Goal: Transaction & Acquisition: Obtain resource

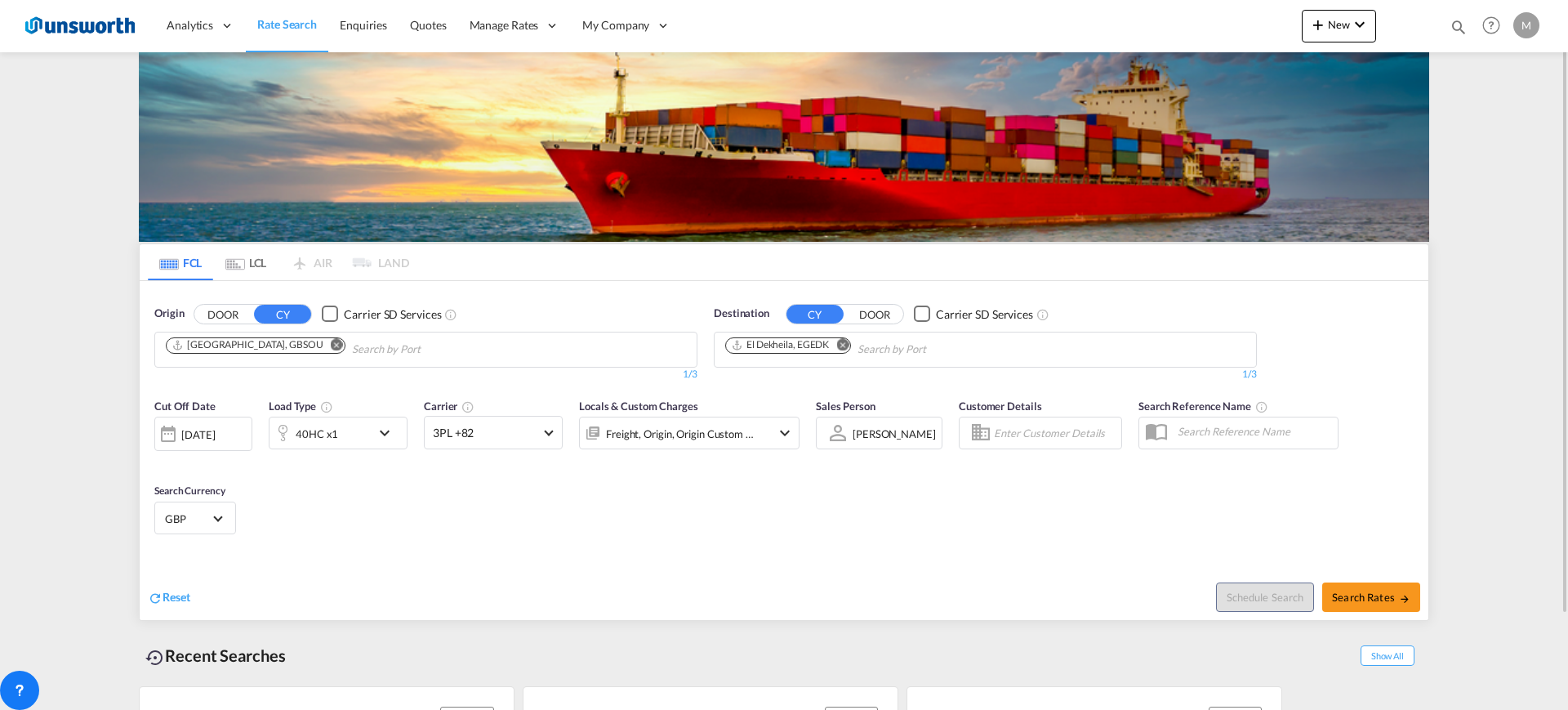
click at [331, 344] on md-icon "Remove" at bounding box center [337, 345] width 13 height 13
click at [464, 358] on body "Analytics Reports Dashboard Rate Search Enquiries Quotes" at bounding box center [784, 355] width 1568 height 710
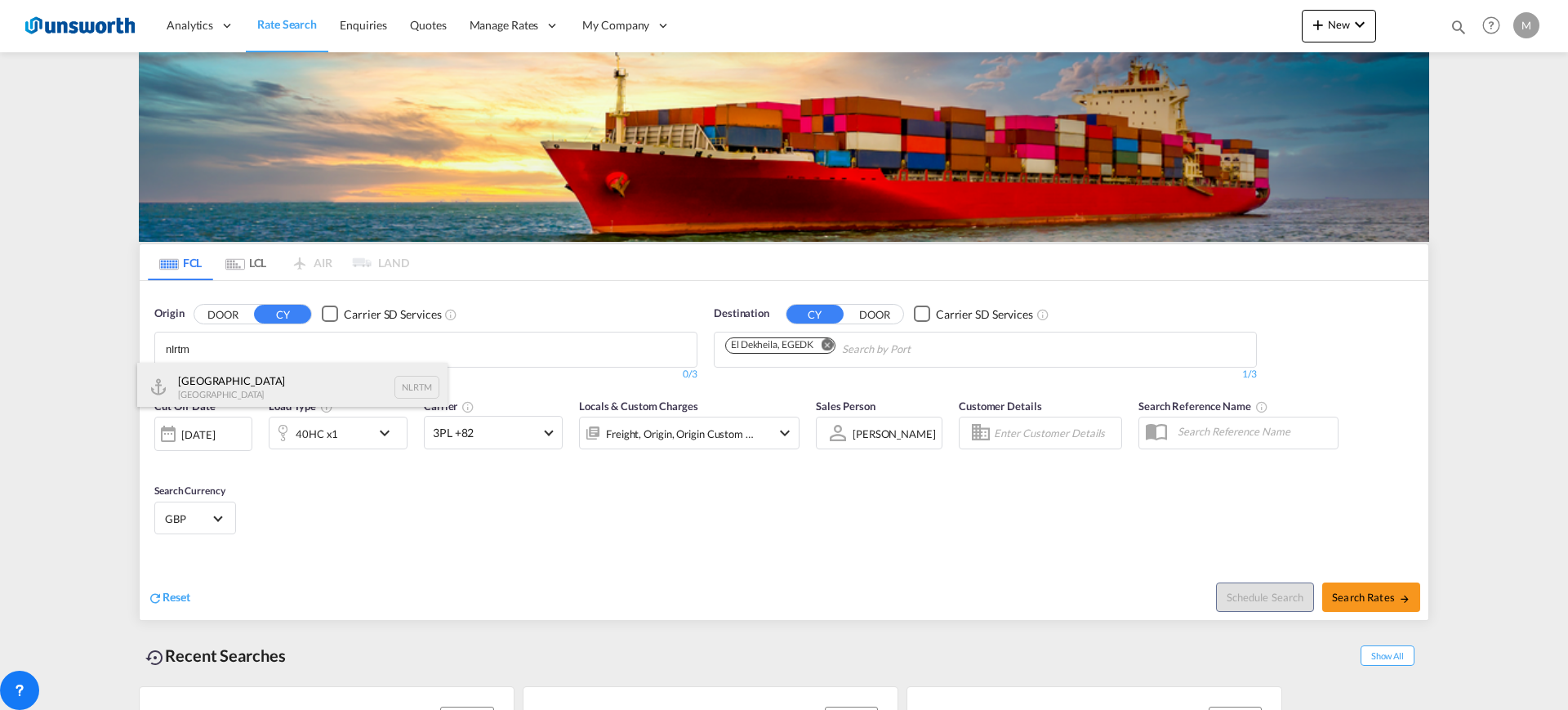
type input "nlrtm"
click at [295, 386] on div "[GEOGRAPHIC_DATA] [GEOGRAPHIC_DATA] NLRTM" at bounding box center [292, 387] width 311 height 49
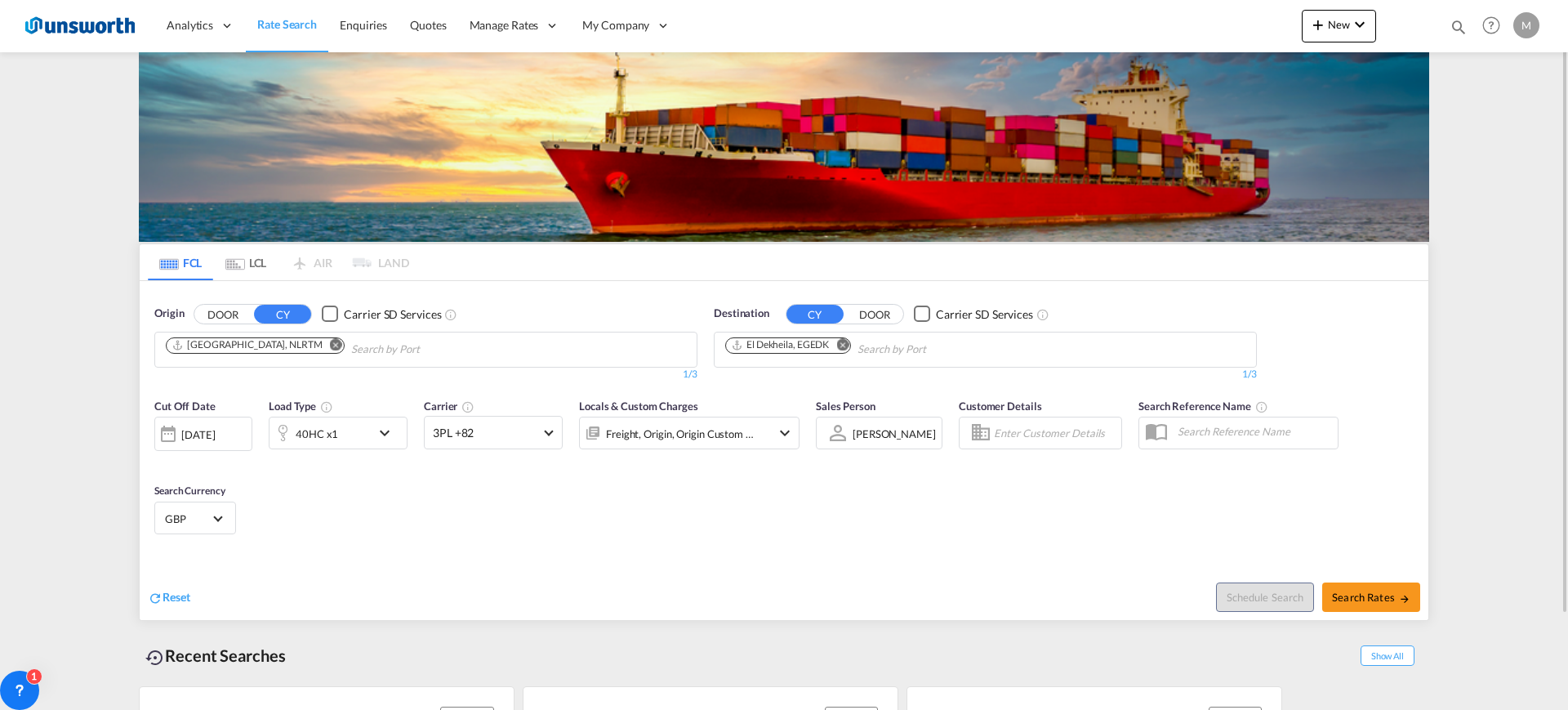
click at [848, 342] on md-icon "Remove" at bounding box center [842, 345] width 13 height 13
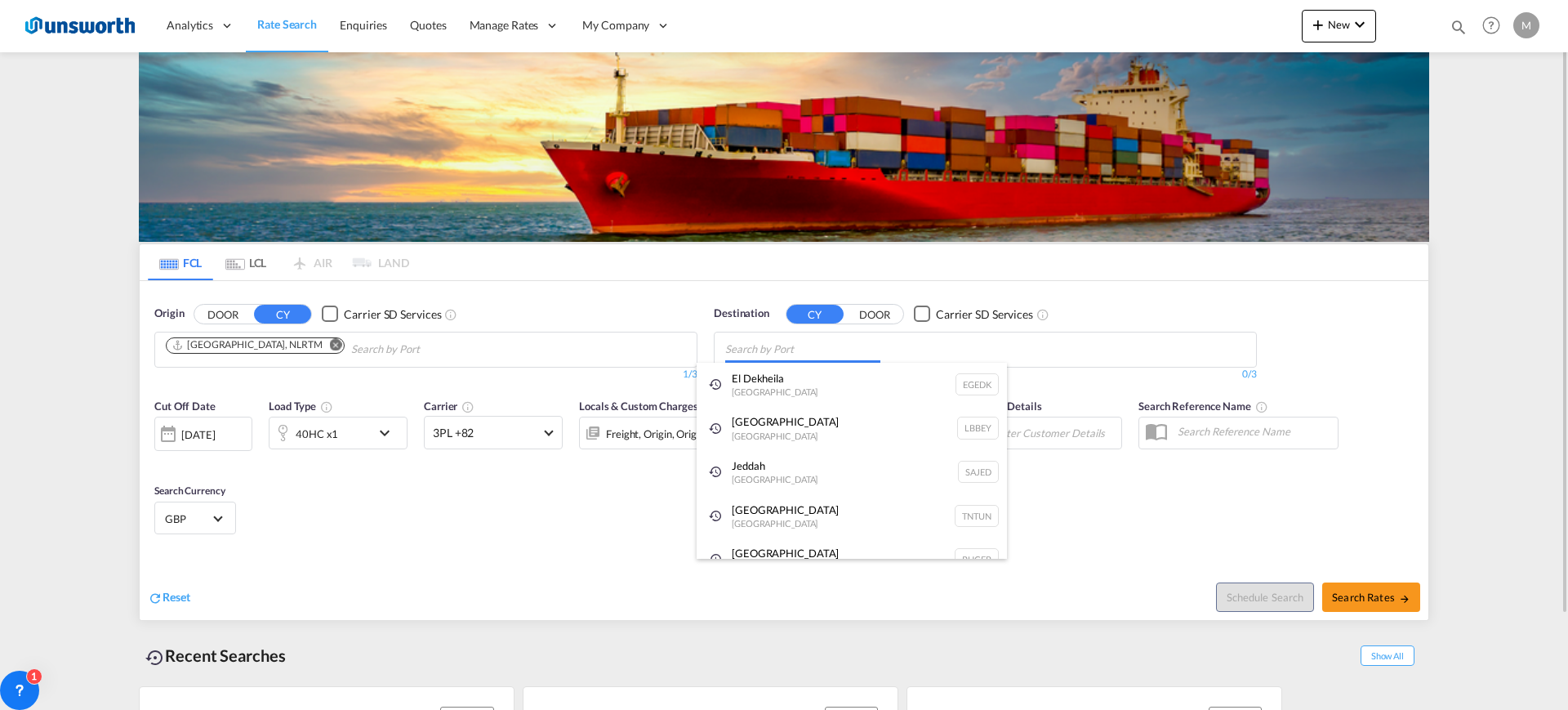
click at [862, 341] on body "Analytics Reports Dashboard Rate Search Enquiries Quotes" at bounding box center [784, 355] width 1568 height 710
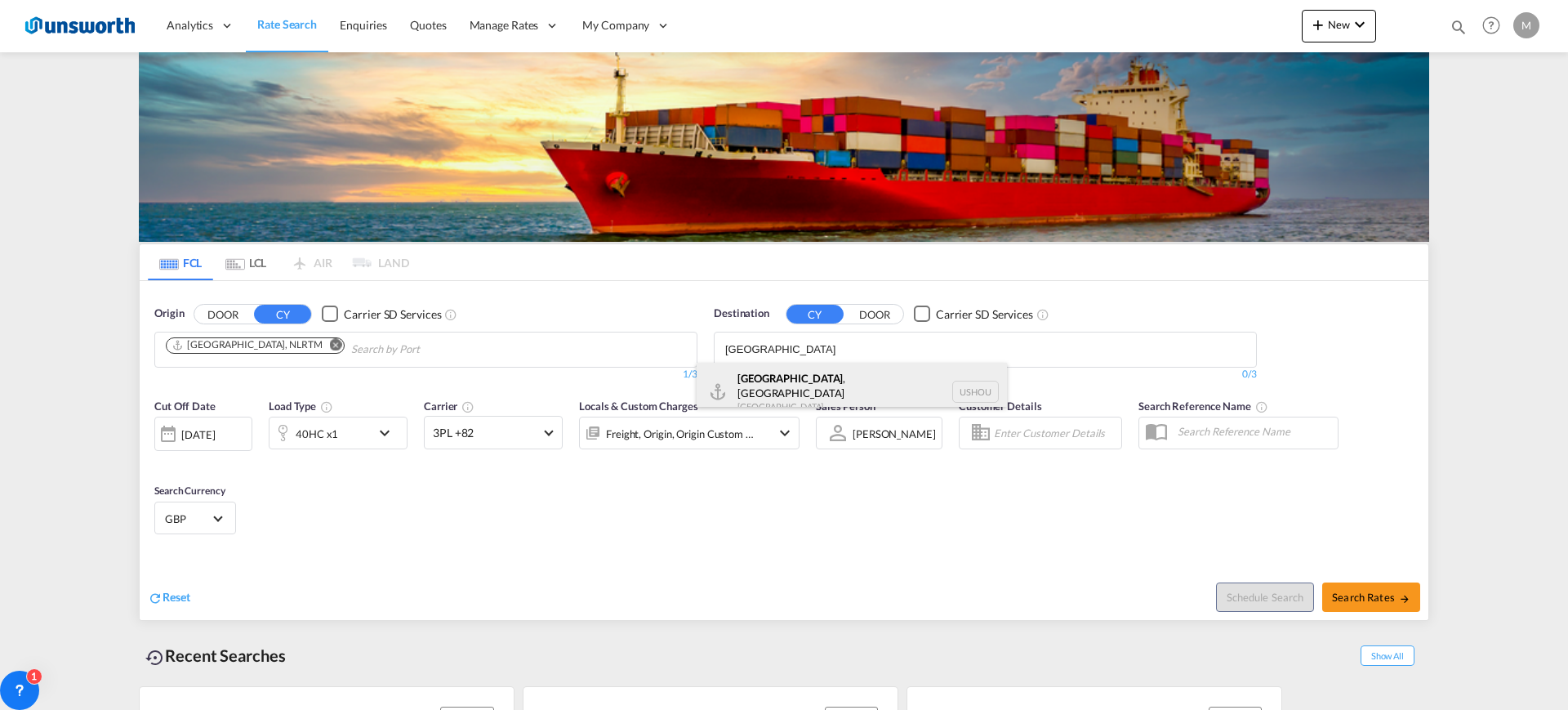
type input "[GEOGRAPHIC_DATA]"
click at [793, 387] on div "[GEOGRAPHIC_DATA] , [GEOGRAPHIC_DATA] [GEOGRAPHIC_DATA] USHOU" at bounding box center [851, 392] width 311 height 59
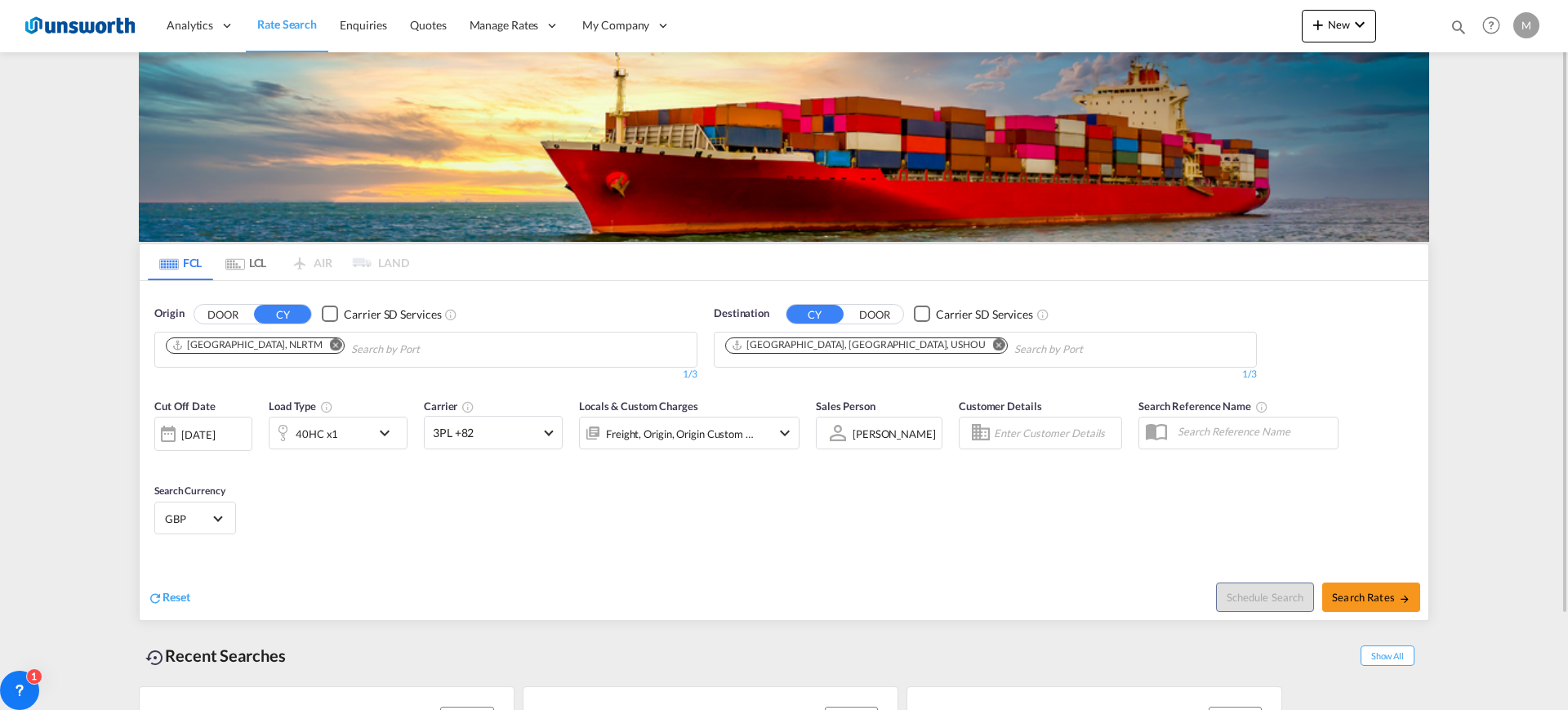
drag, startPoint x: 218, startPoint y: 419, endPoint x: 229, endPoint y: 424, distance: 12.1
click at [229, 424] on div "[DATE]" at bounding box center [202, 433] width 98 height 34
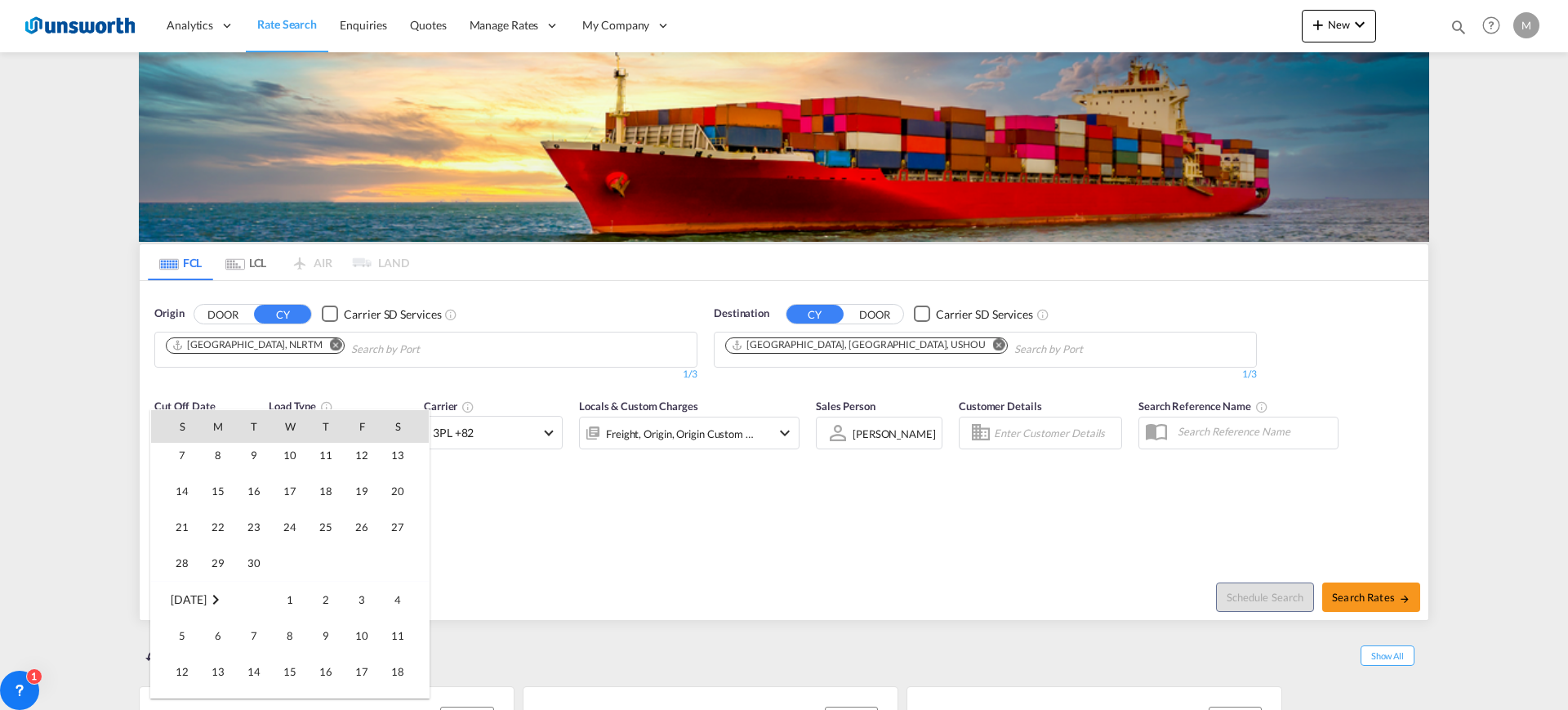
scroll to position [306, 0]
click at [258, 480] on span "16" at bounding box center [254, 479] width 32 height 32
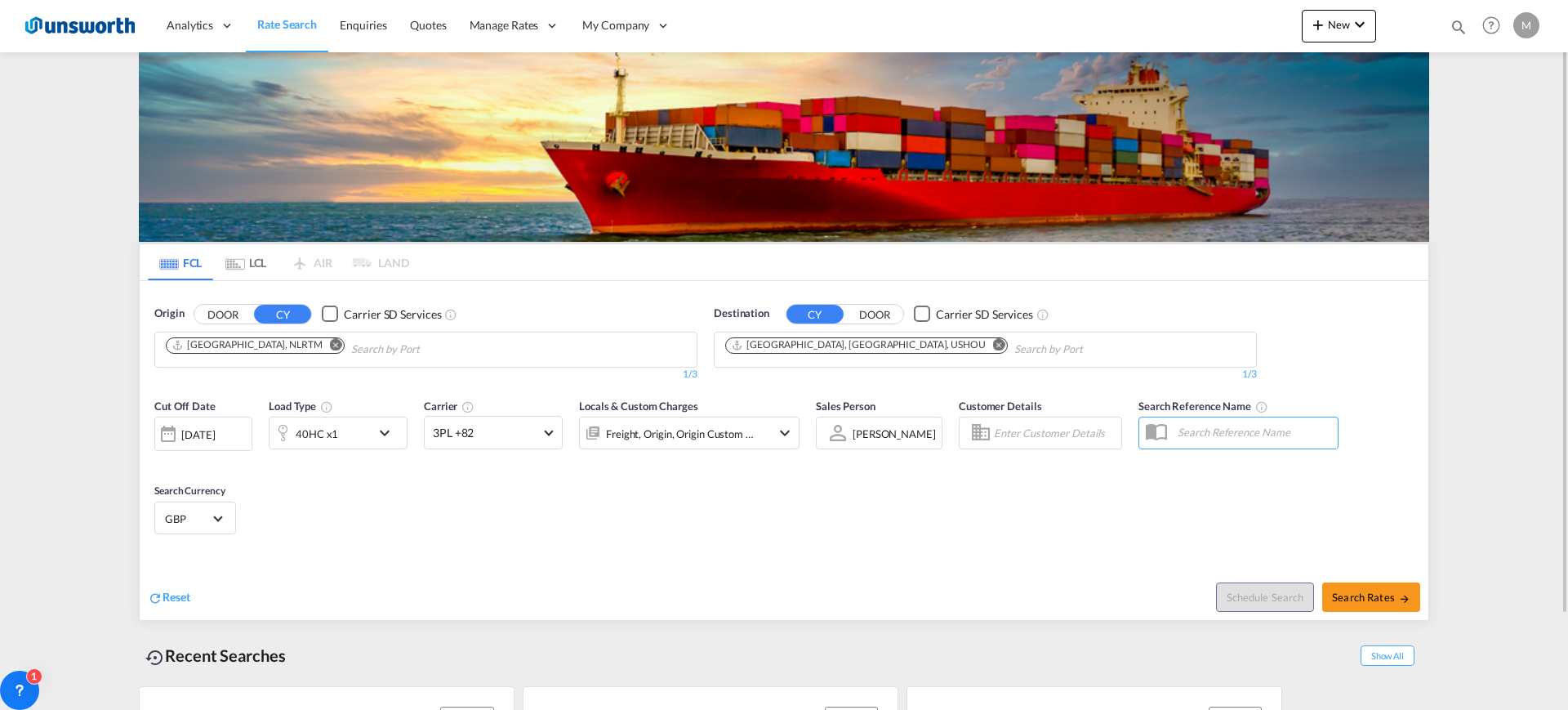
click at [588, 562] on div "Reset" at bounding box center [467, 585] width 640 height 45
click at [479, 581] on div "Reset" at bounding box center [467, 585] width 640 height 45
click at [497, 423] on md-select-value "3PL +82" at bounding box center [492, 432] width 137 height 32
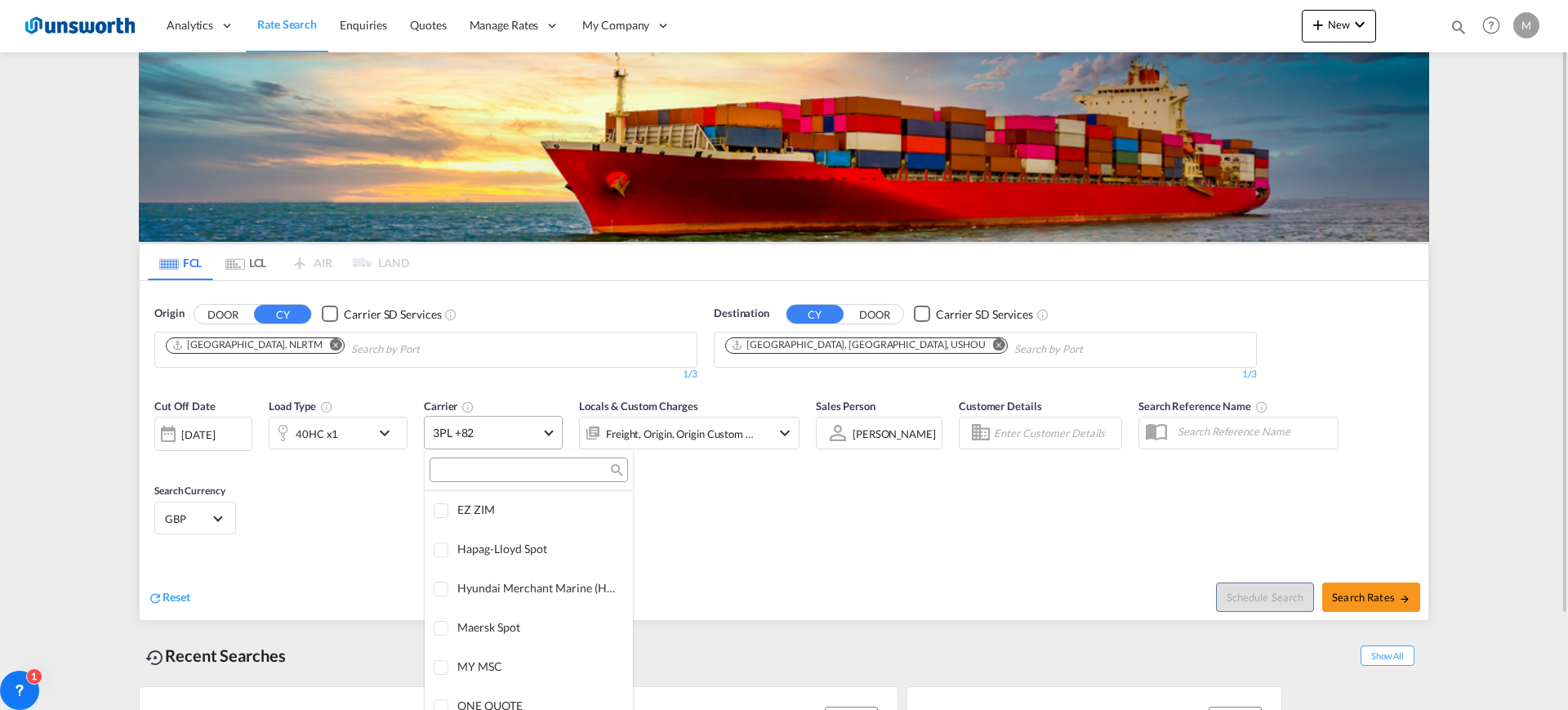
scroll to position [0, 0]
click at [567, 503] on div "Checkbox No Ink" at bounding box center [575, 507] width 16 height 16
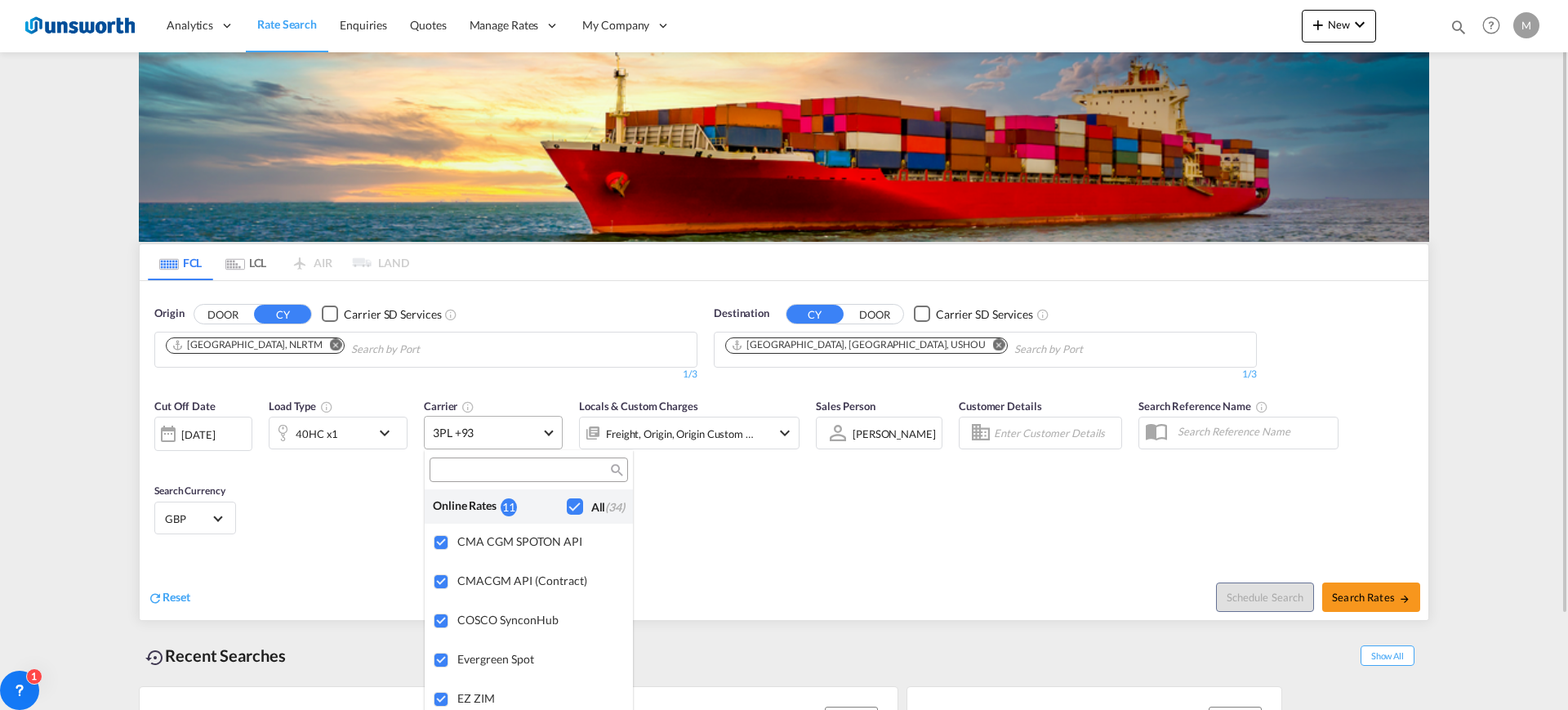
click at [825, 554] on md-backdrop at bounding box center [784, 355] width 1568 height 710
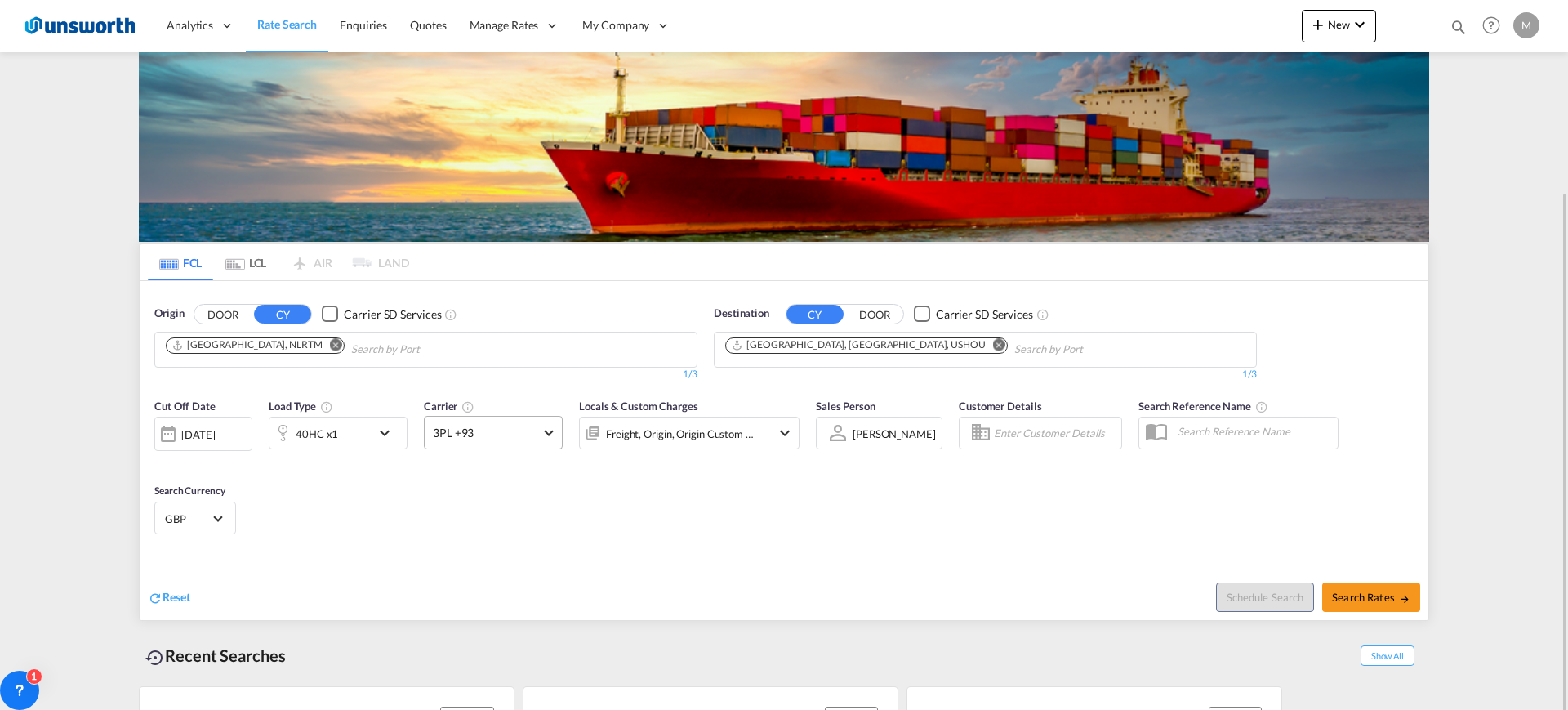
scroll to position [109, 0]
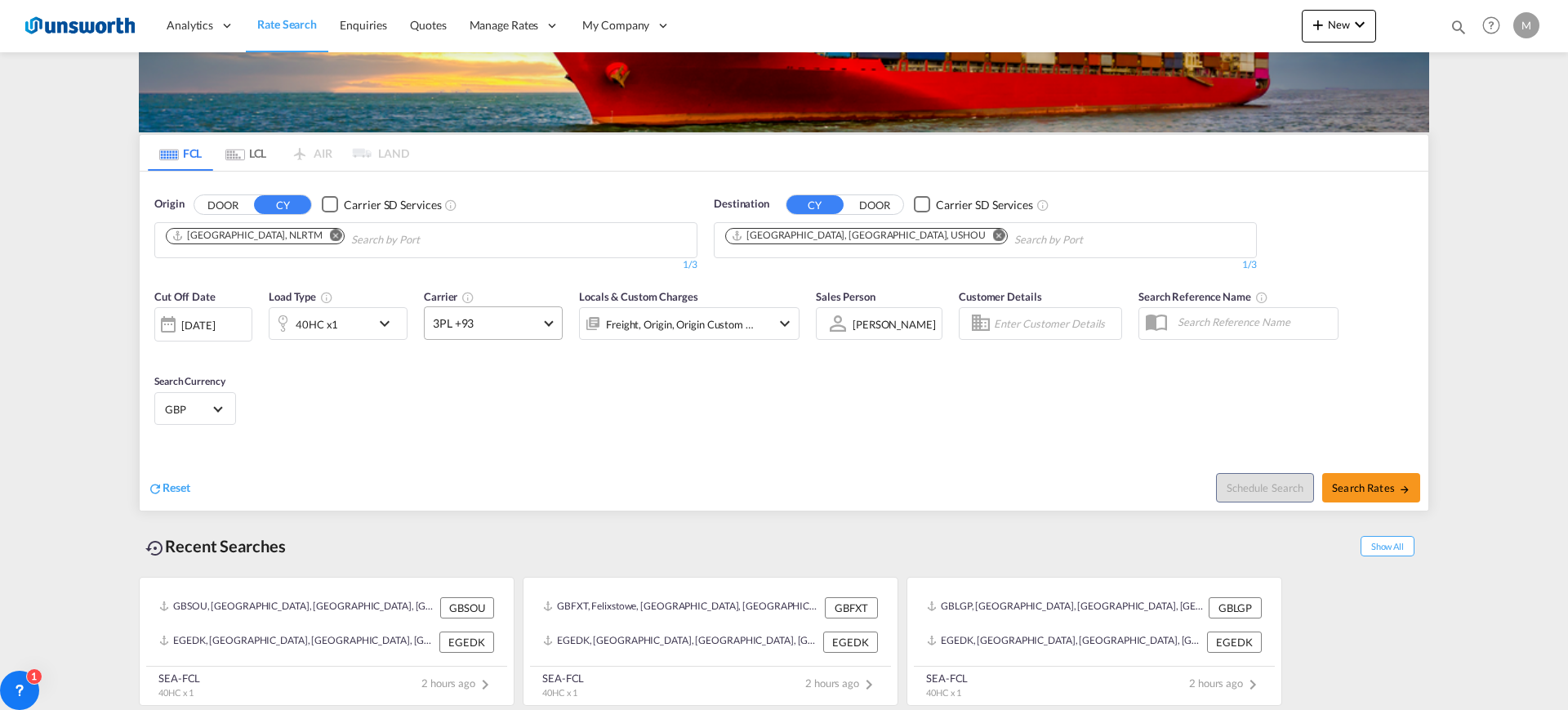
click at [549, 317] on span at bounding box center [549, 321] width 9 height 9
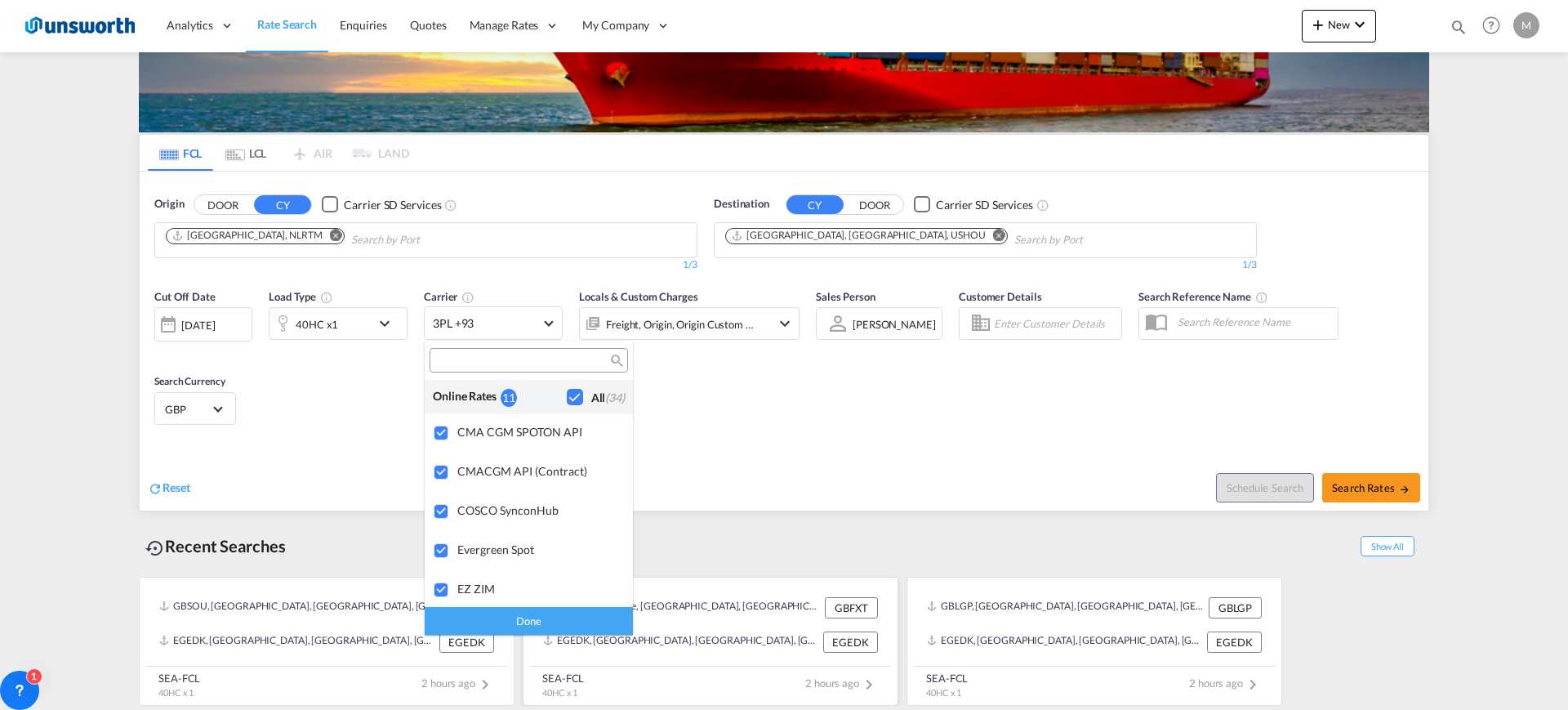
click at [571, 612] on div "Done" at bounding box center [528, 620] width 209 height 29
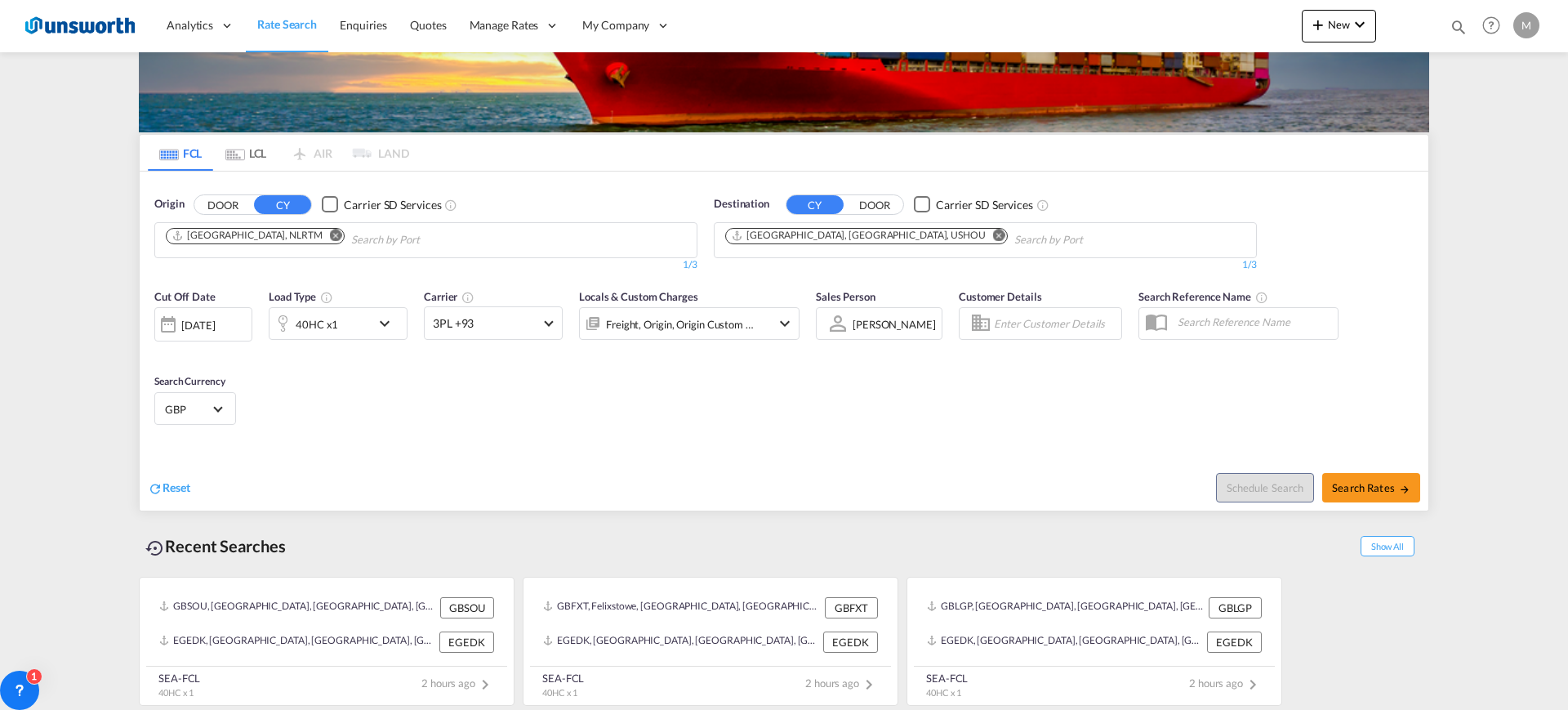
click at [823, 469] on div "Schedule Search Search Rates" at bounding box center [1108, 479] width 640 height 63
click at [1386, 484] on span "Search Rates" at bounding box center [1371, 487] width 79 height 13
type input "NLRTM to USHOU / [DATE]"
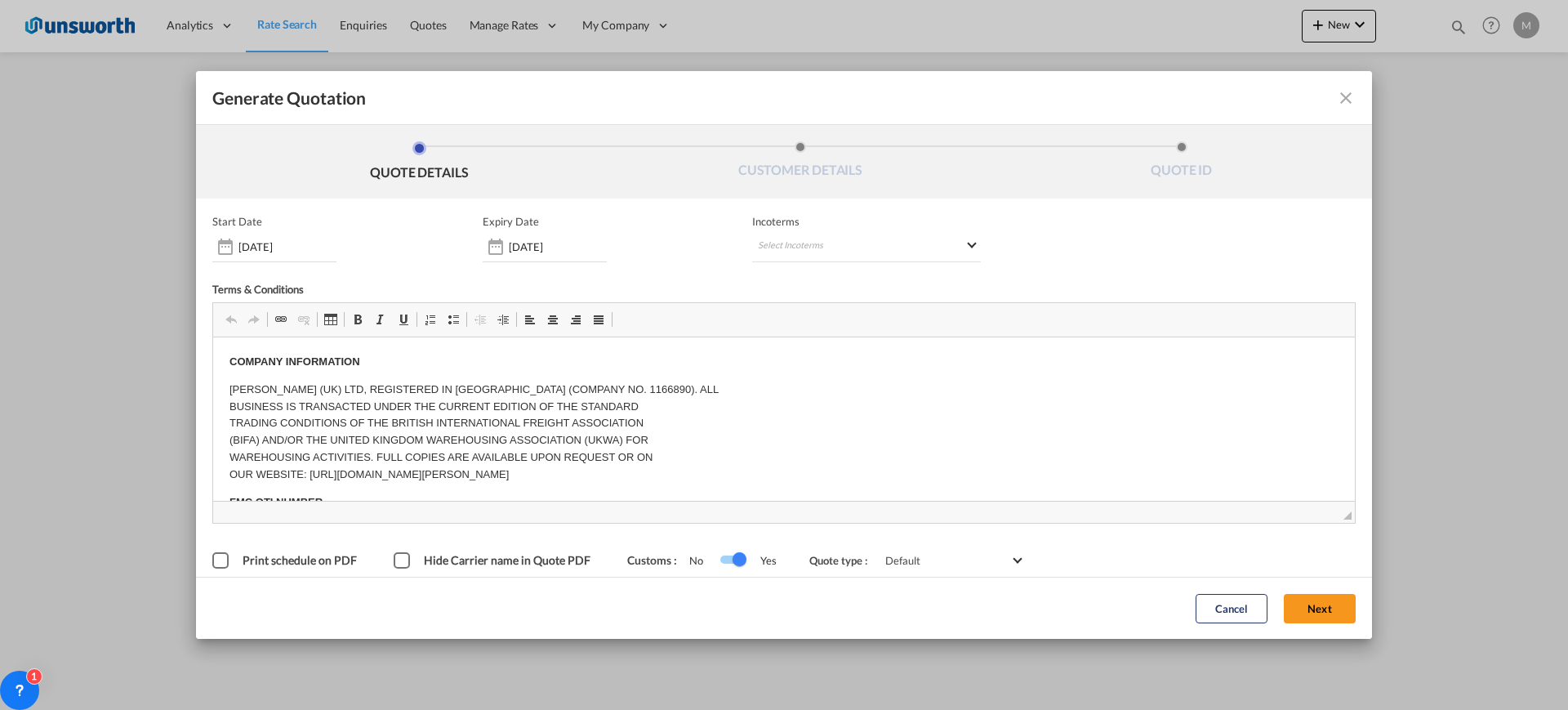
click at [282, 558] on span "Print schedule on PDF" at bounding box center [300, 560] width 115 height 14
click at [1315, 613] on button "Next" at bounding box center [1319, 608] width 72 height 30
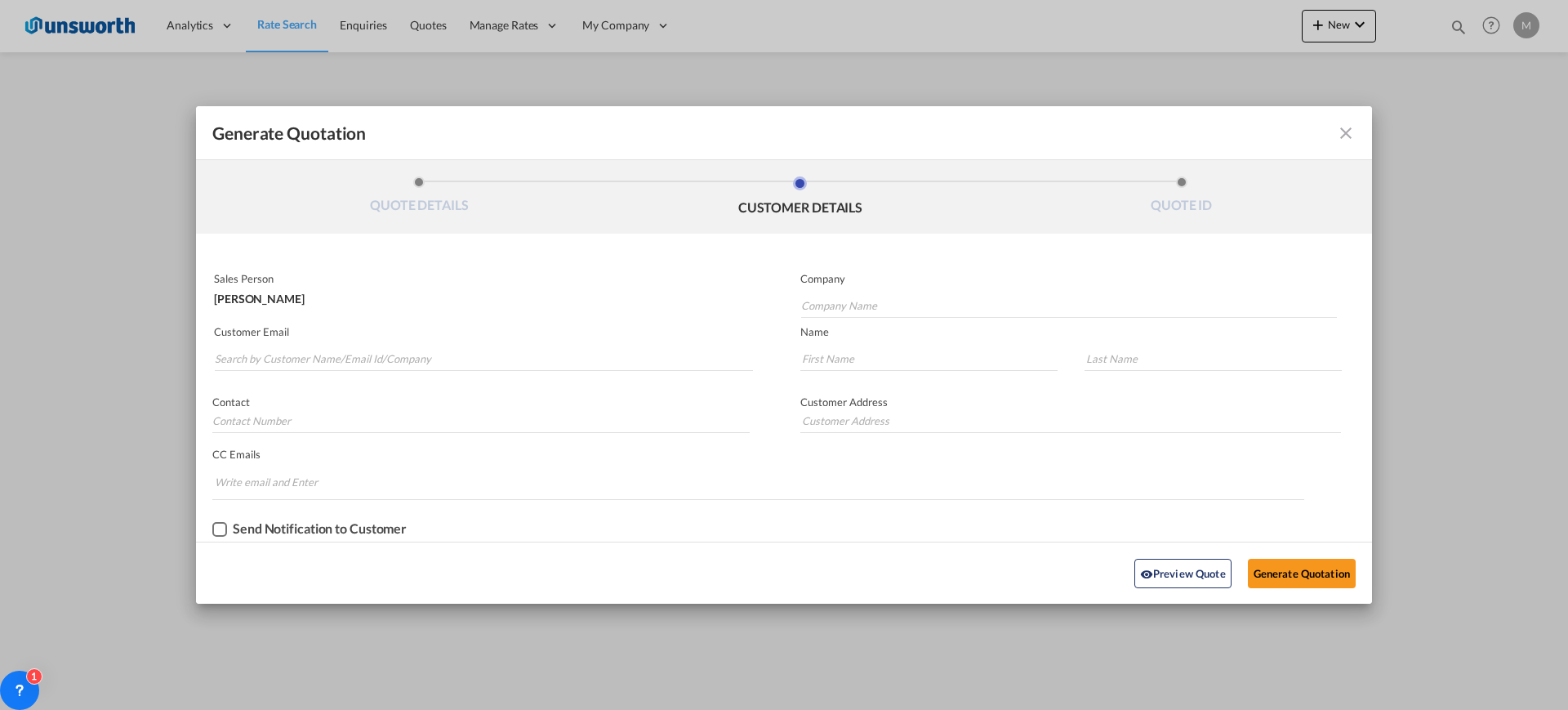
click at [384, 328] on p "Customer Email" at bounding box center [483, 331] width 539 height 13
click at [371, 358] on input "Search by Customer Name/Email Id/Company" at bounding box center [483, 358] width 538 height 24
click at [350, 359] on input "Search by Customer Name/Email Id/Company" at bounding box center [483, 358] width 538 height 24
click at [225, 527] on div "Checkbox No Ink" at bounding box center [219, 529] width 14 height 14
click at [288, 347] on input "Search by Customer Name/Email Id/Company" at bounding box center [483, 358] width 538 height 24
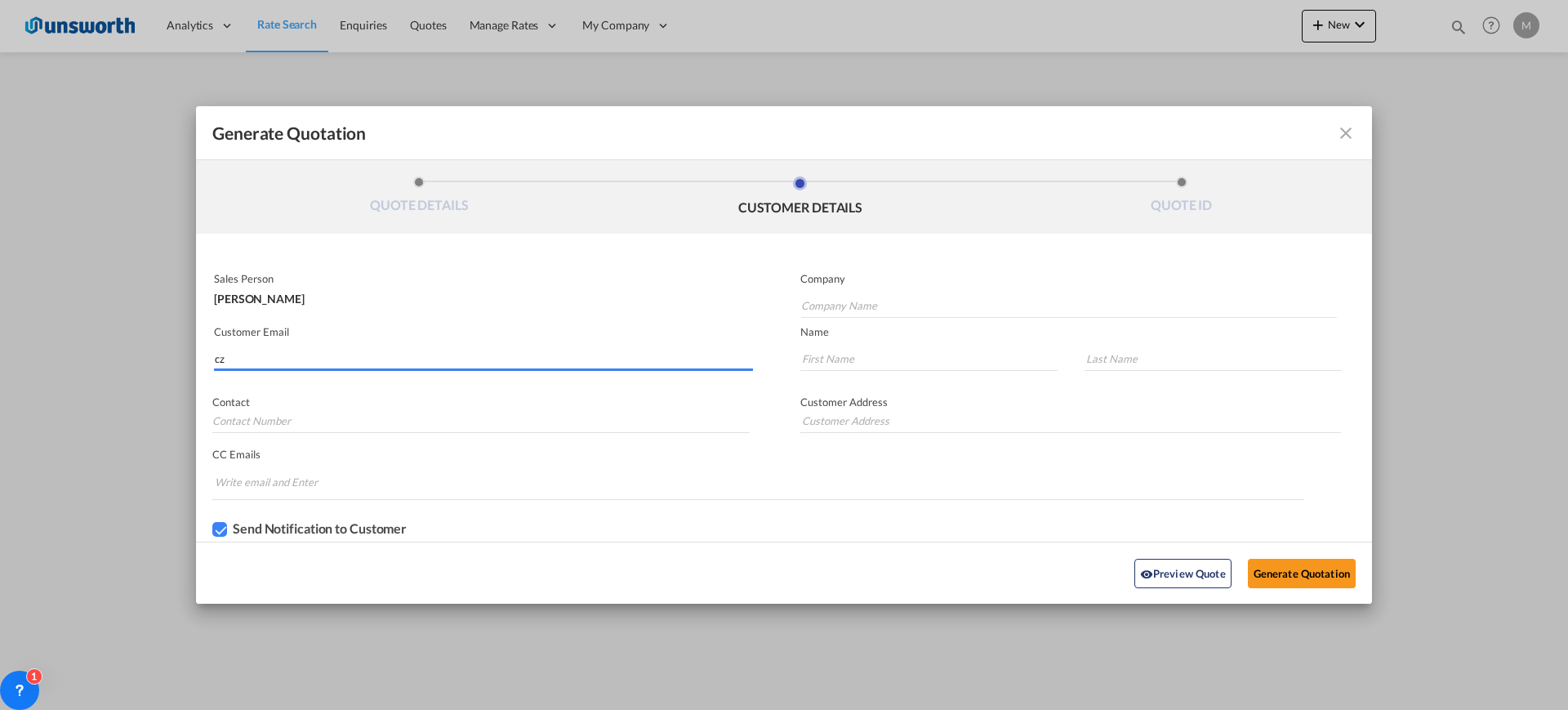
click at [442, 355] on input "cz" at bounding box center [483, 358] width 538 height 24
click at [442, 364] on input "cz" at bounding box center [483, 358] width 538 height 24
type input "c"
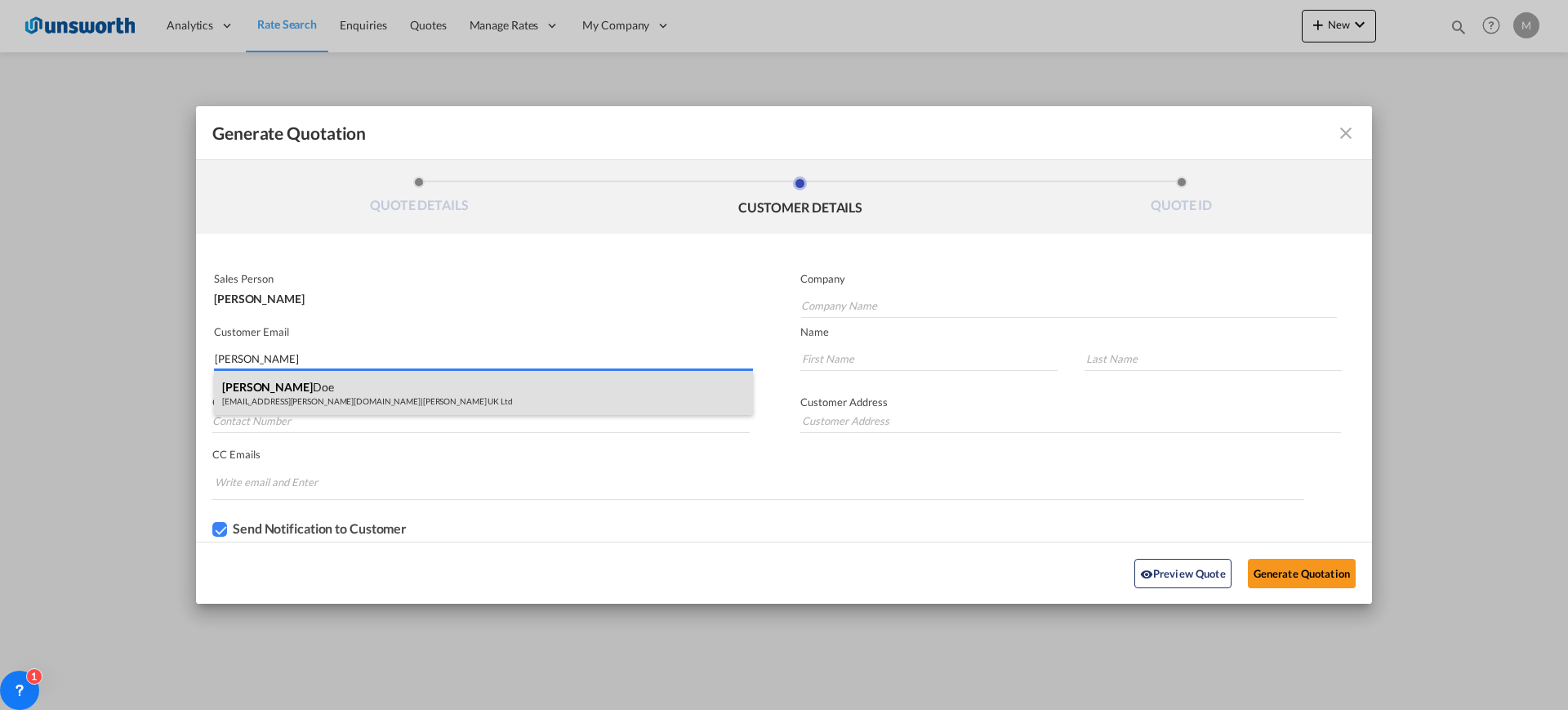
type input "[PERSON_NAME]"
click at [452, 387] on div "[PERSON_NAME] [EMAIL_ADDRESS][PERSON_NAME][DOMAIN_NAME] | [PERSON_NAME] UK Ltd" at bounding box center [483, 392] width 539 height 44
type input "[PERSON_NAME] UK Ltd"
type input "[EMAIL_ADDRESS][PERSON_NAME][DOMAIN_NAME]"
type input "[PERSON_NAME]"
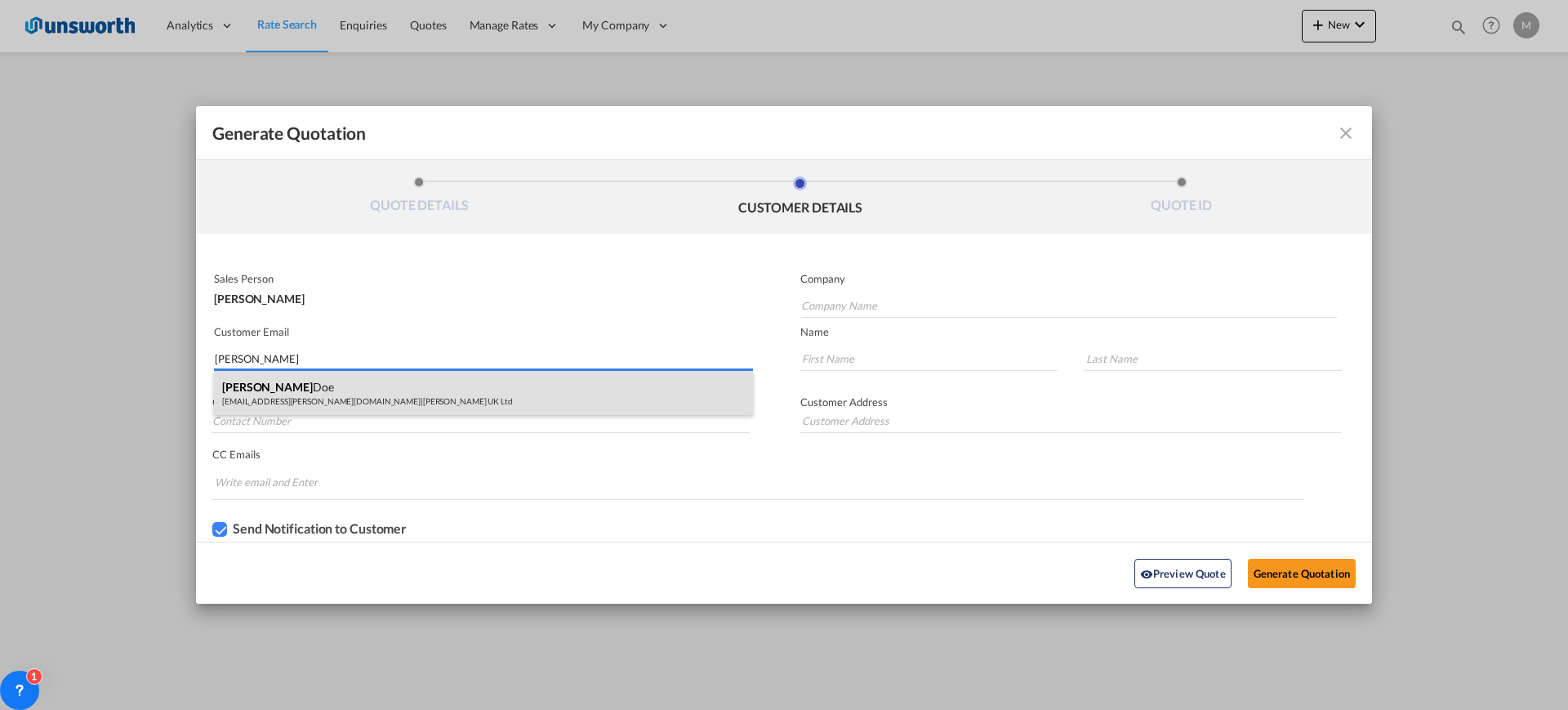
type input "Doe"
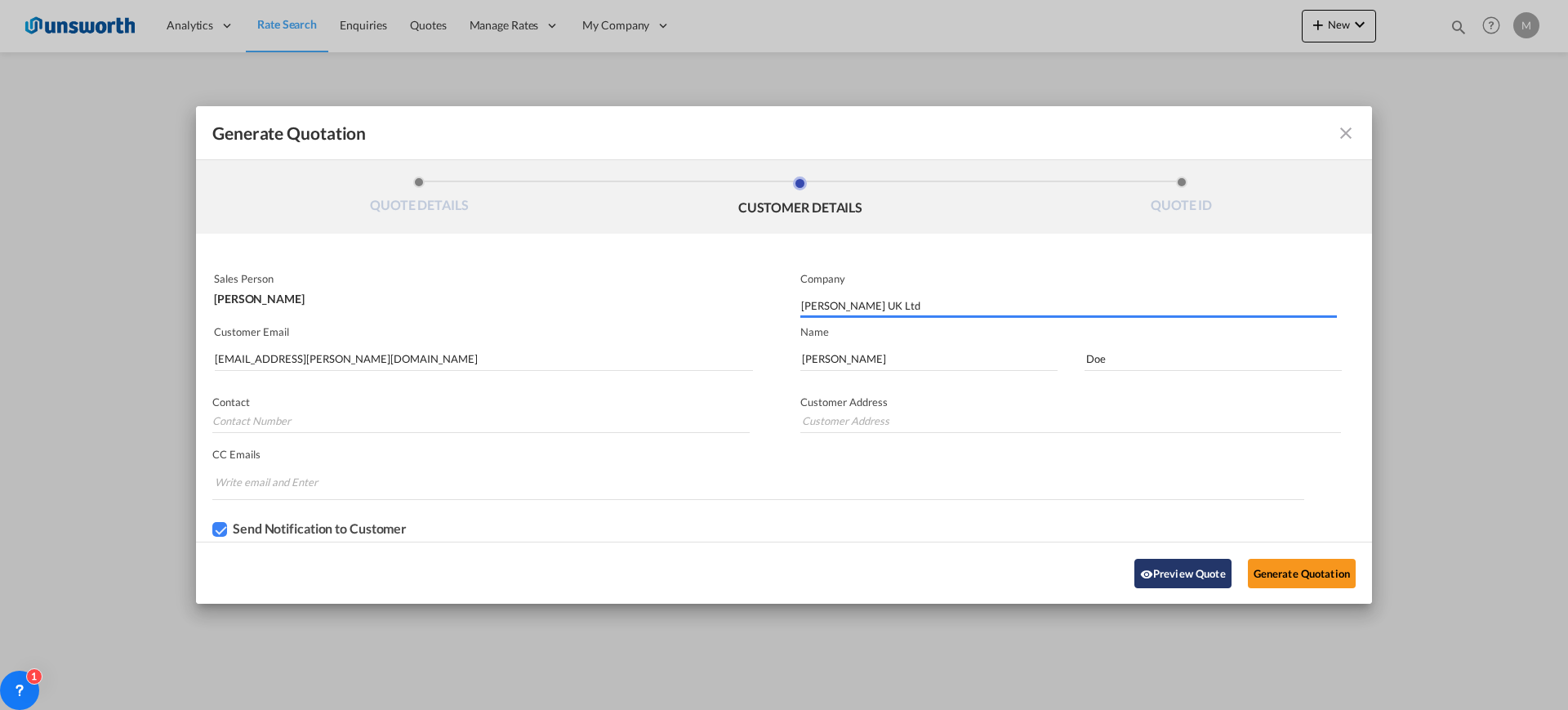
click at [1189, 564] on button "Preview Quote" at bounding box center [1182, 573] width 98 height 30
click at [1300, 574] on button "Generate Quotation" at bounding box center [1301, 573] width 107 height 30
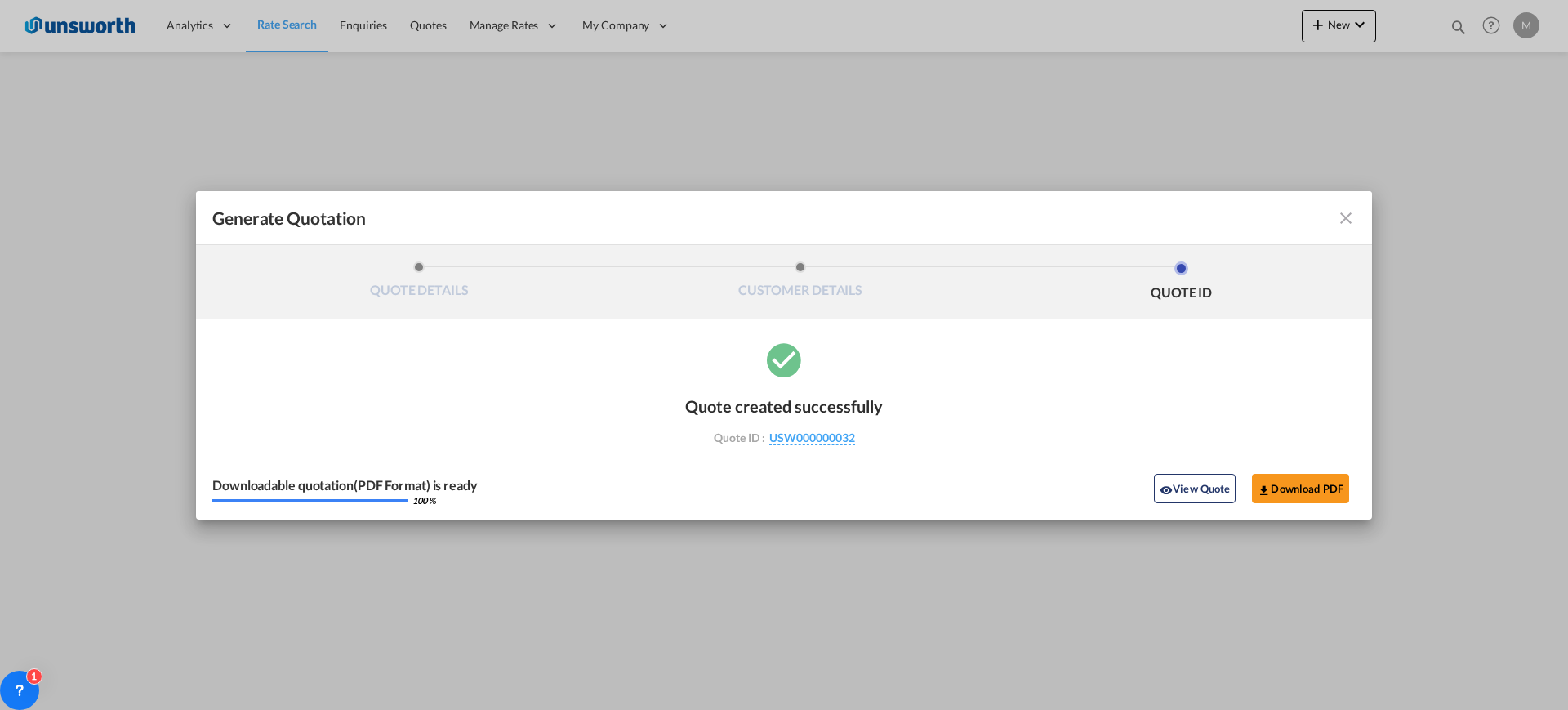
click at [1229, 61] on div "Generate Quotation QUOTE DETAILS CUSTOMER DETAILS QUOTE ID Start Date [DATE] Ex…" at bounding box center [784, 355] width 1568 height 710
click at [1348, 230] on md-toolbar "Generate Quotation" at bounding box center [784, 218] width 1176 height 54
click at [1283, 494] on button "Download PDF" at bounding box center [1300, 488] width 98 height 30
